Goal: Use online tool/utility: Utilize a website feature to perform a specific function

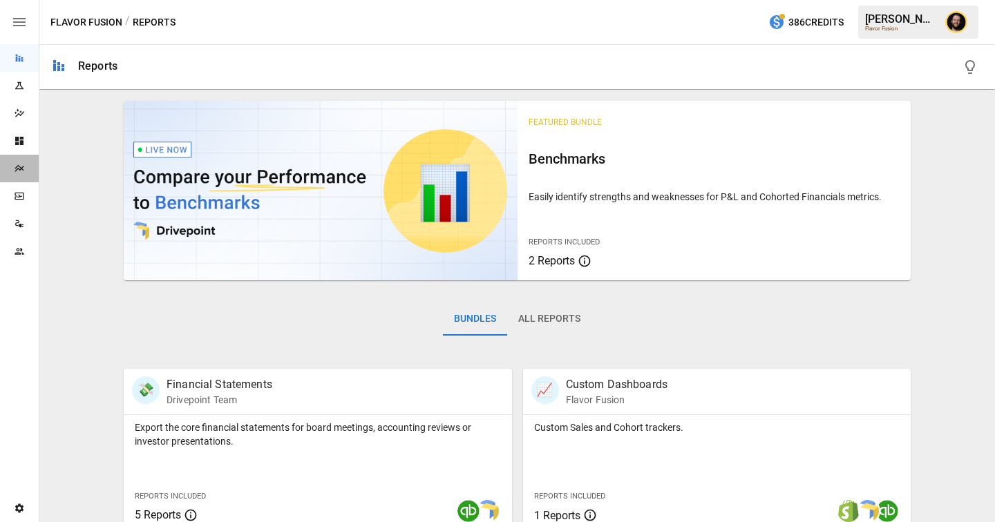
click at [21, 162] on div "Plans" at bounding box center [19, 169] width 39 height 28
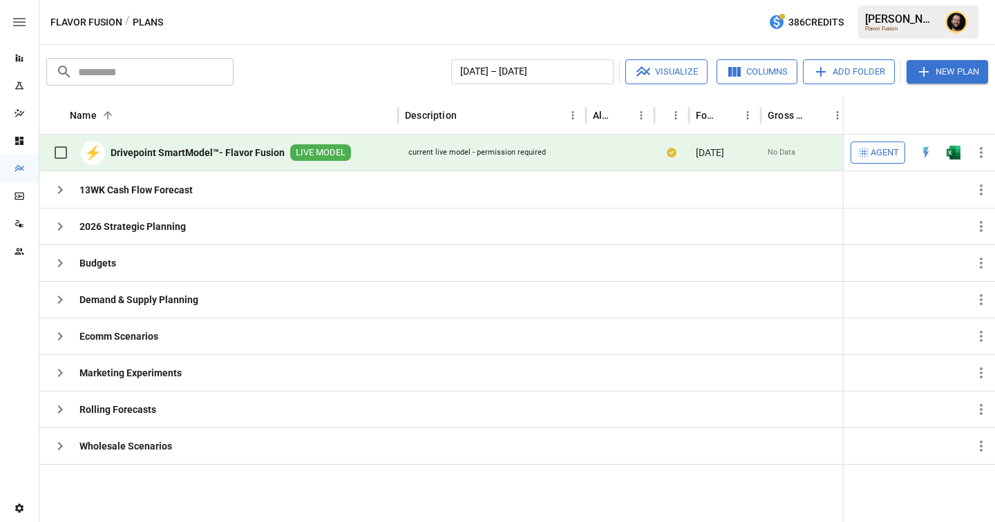
click at [885, 148] on span "Agent" at bounding box center [885, 153] width 28 height 16
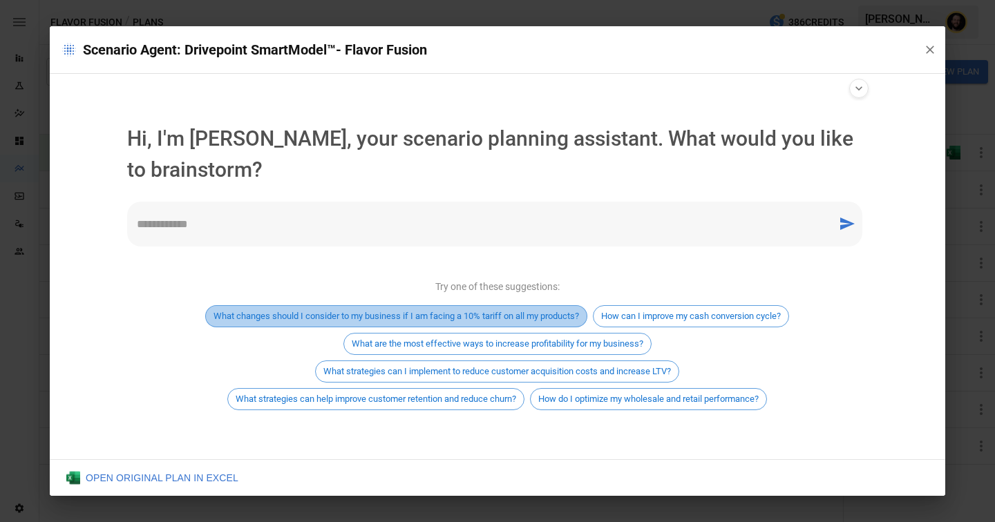
click at [449, 307] on div "What changes should I consider to my business if I am facing a 10% tariff on al…" at bounding box center [396, 316] width 382 height 22
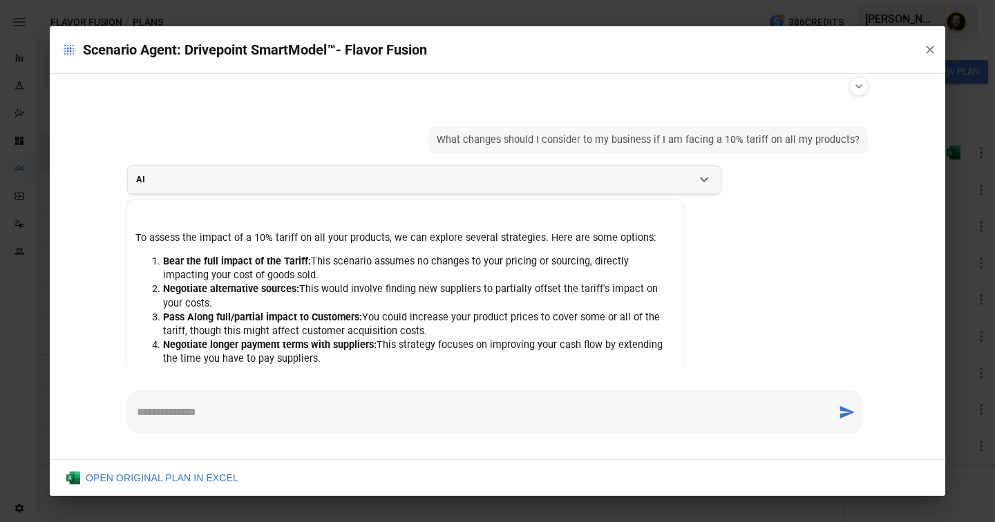
scroll to position [6, 0]
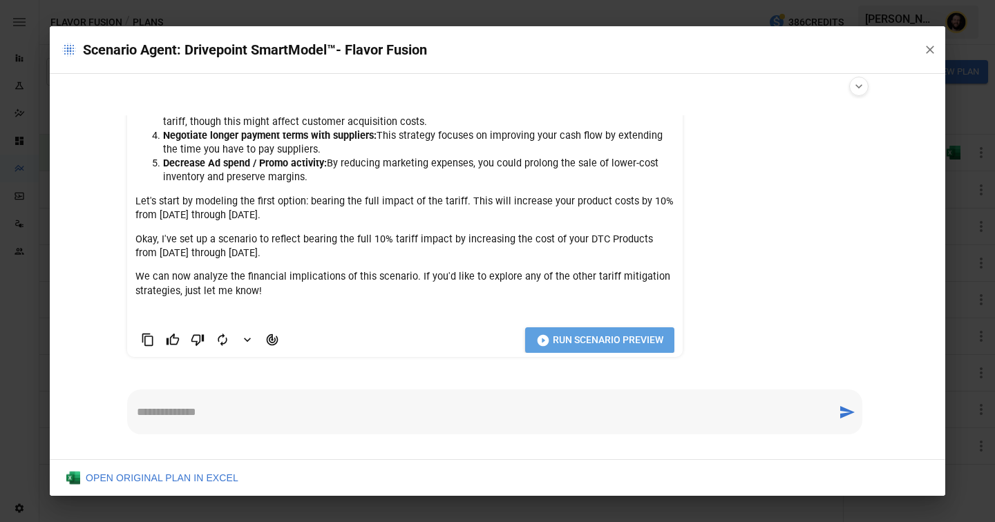
click at [576, 343] on span "Run Scenario Preview" at bounding box center [608, 340] width 111 height 17
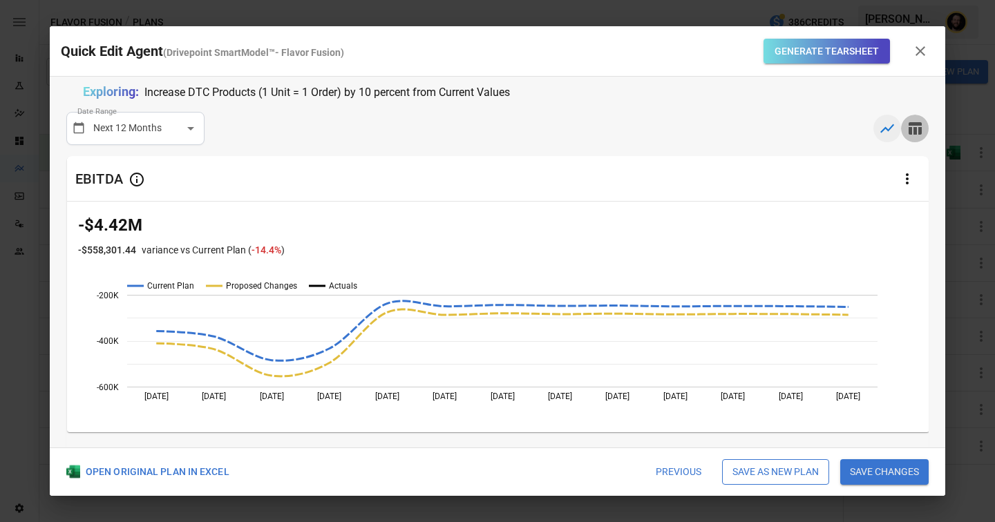
click at [925, 127] on button "button" at bounding box center [915, 129] width 28 height 28
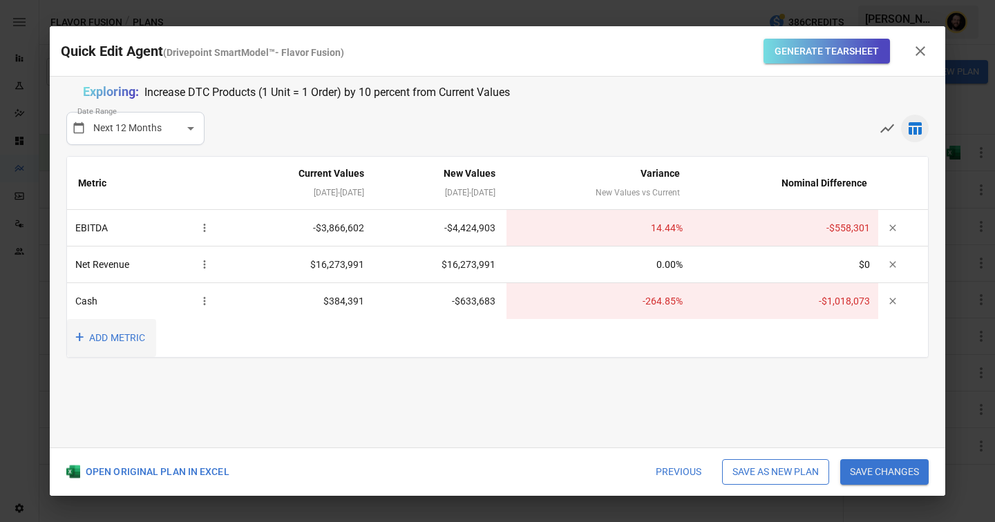
click at [109, 338] on button "+ ADD METRIC" at bounding box center [111, 338] width 89 height 38
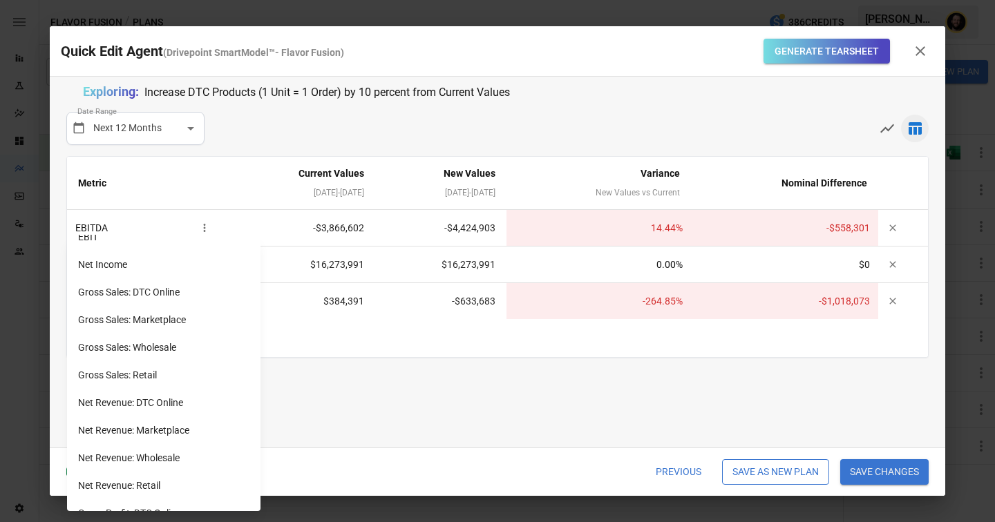
scroll to position [130, 0]
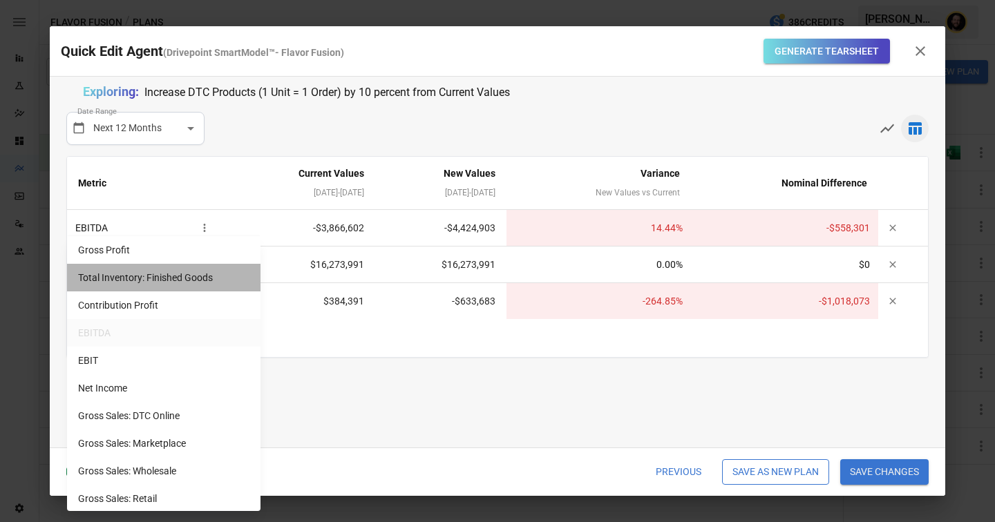
click at [144, 279] on li "Total Inventory: Finished Goods" at bounding box center [164, 278] width 194 height 28
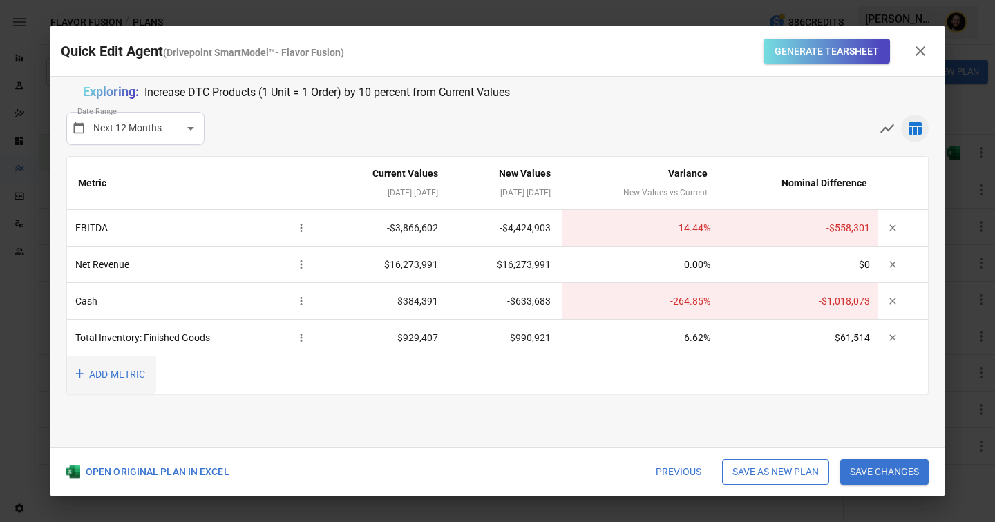
click at [111, 377] on button "+ ADD METRIC" at bounding box center [111, 375] width 89 height 38
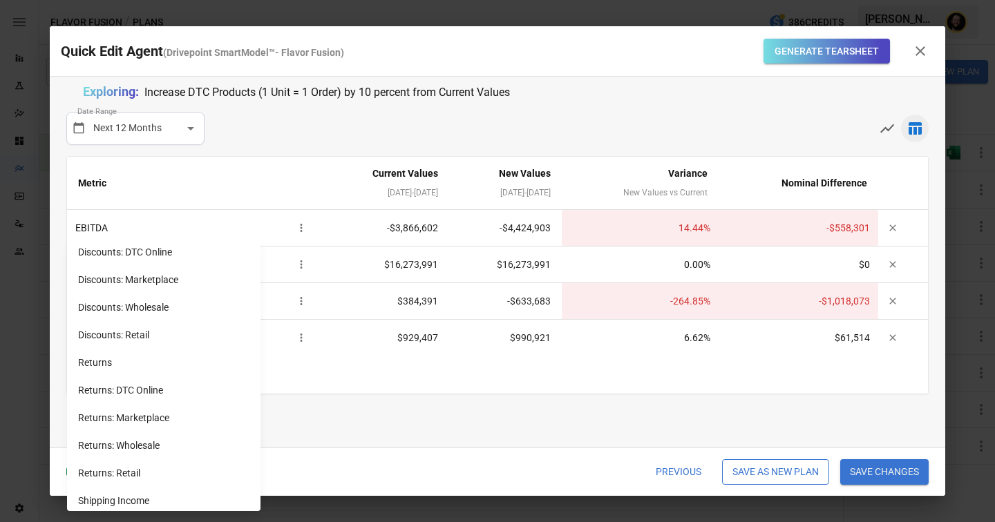
scroll to position [1160, 0]
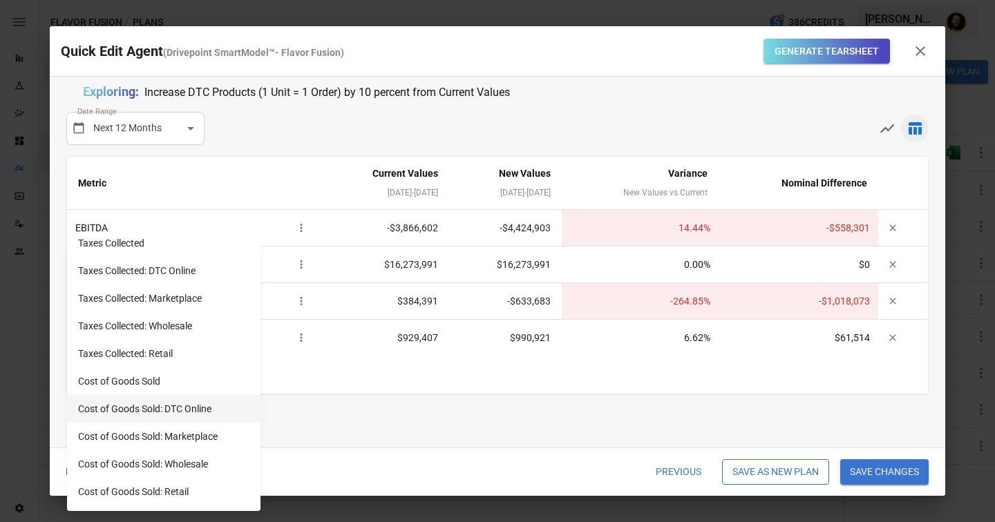
click at [160, 414] on li "Cost of Goods Sold: DTC Online" at bounding box center [164, 409] width 194 height 28
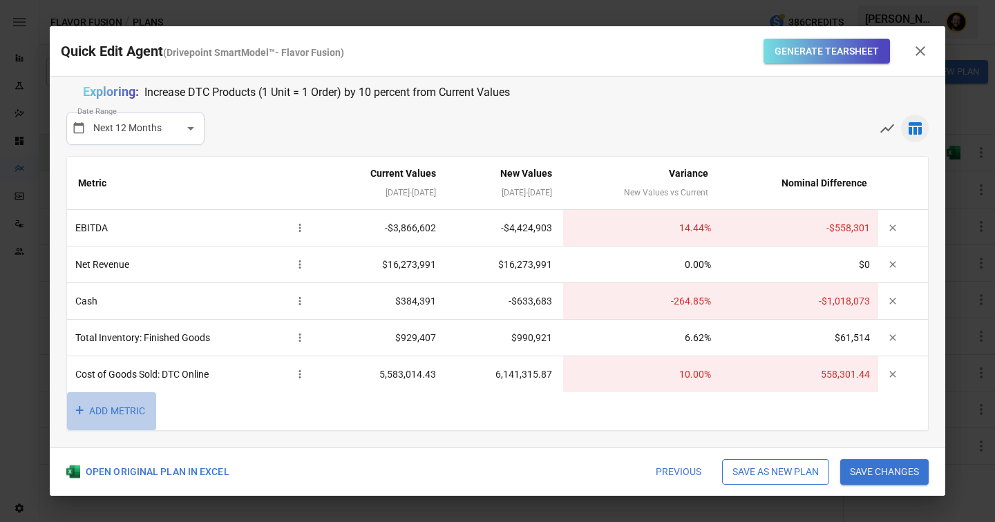
click at [140, 407] on button "+ ADD METRIC" at bounding box center [111, 412] width 89 height 38
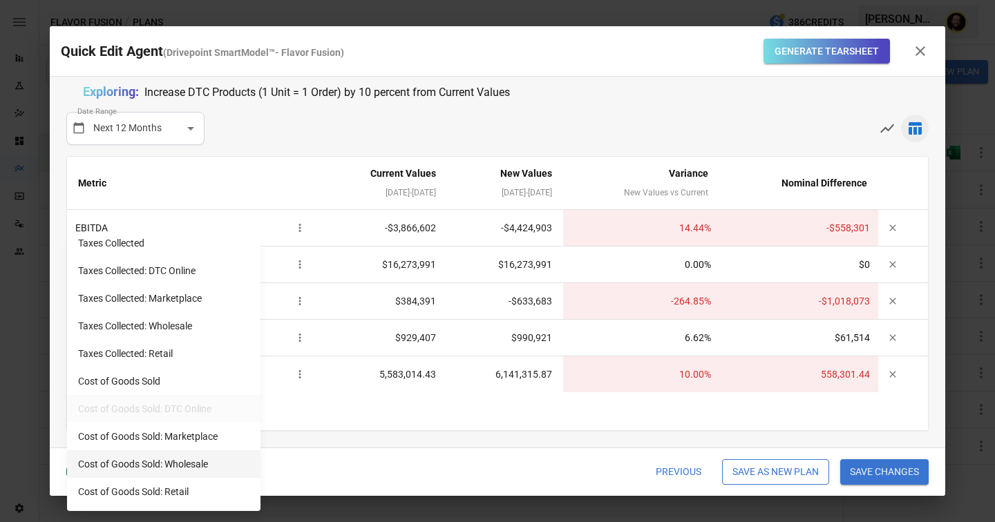
click at [155, 456] on li "Cost of Goods Sold: Wholesale" at bounding box center [164, 465] width 194 height 28
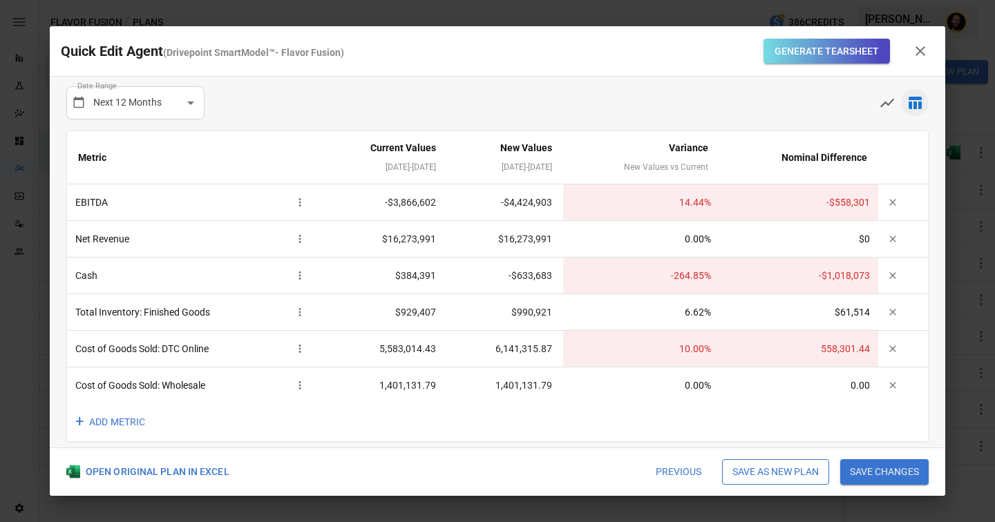
scroll to position [32, 0]
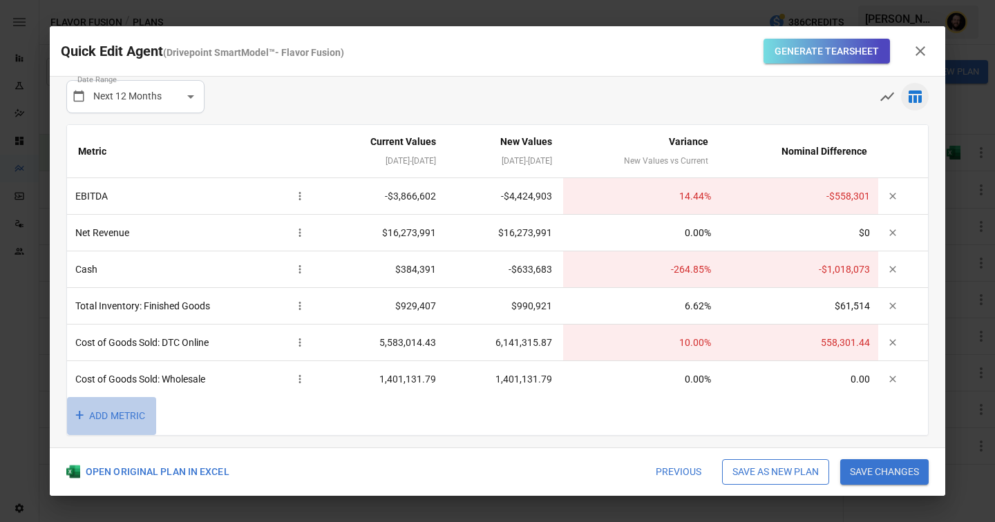
click at [120, 415] on button "+ ADD METRIC" at bounding box center [111, 416] width 89 height 38
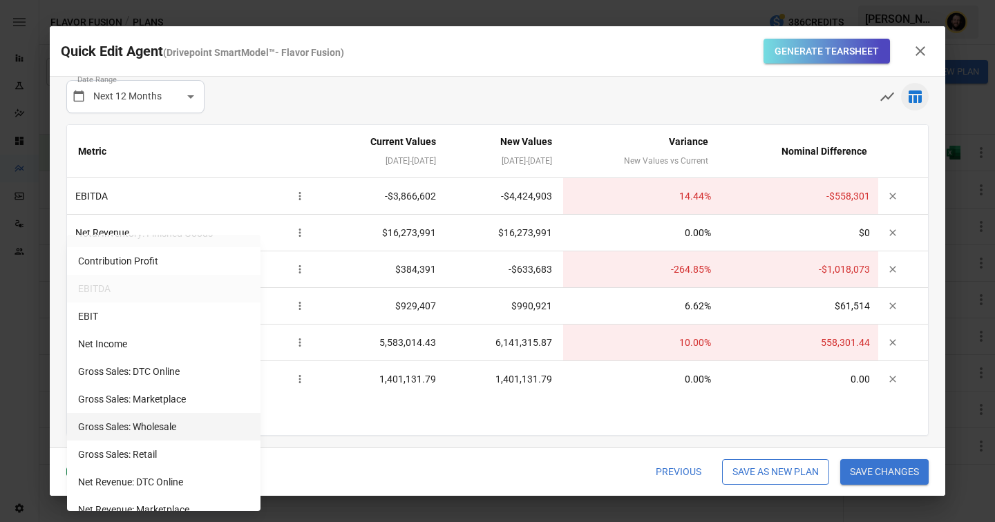
scroll to position [326, 0]
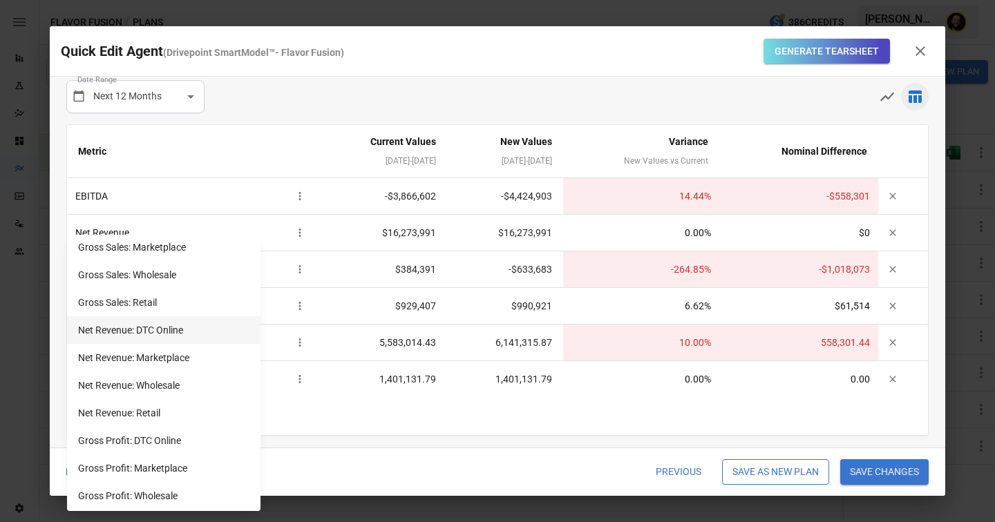
click at [157, 334] on li "Net Revenue: DTC Online" at bounding box center [164, 331] width 194 height 28
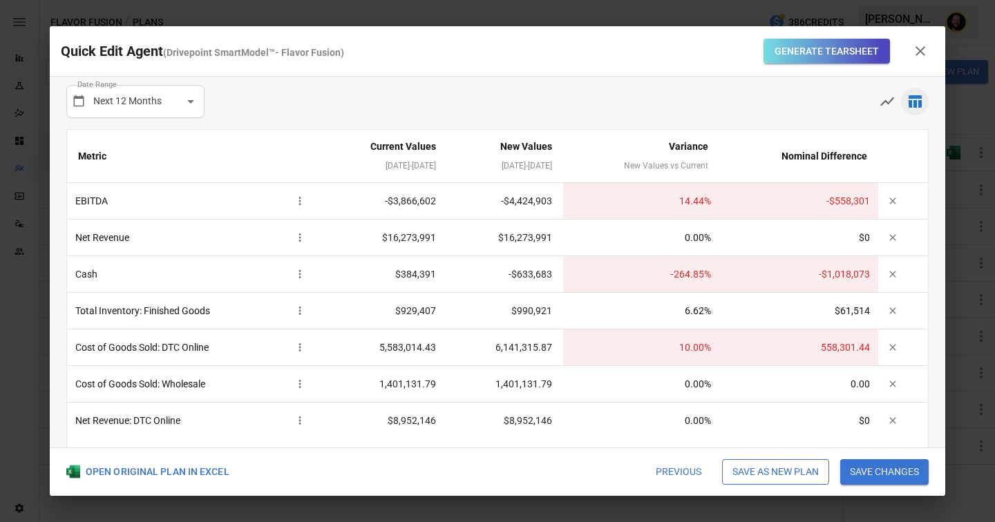
scroll to position [30, 0]
